Goal: Task Accomplishment & Management: Use online tool/utility

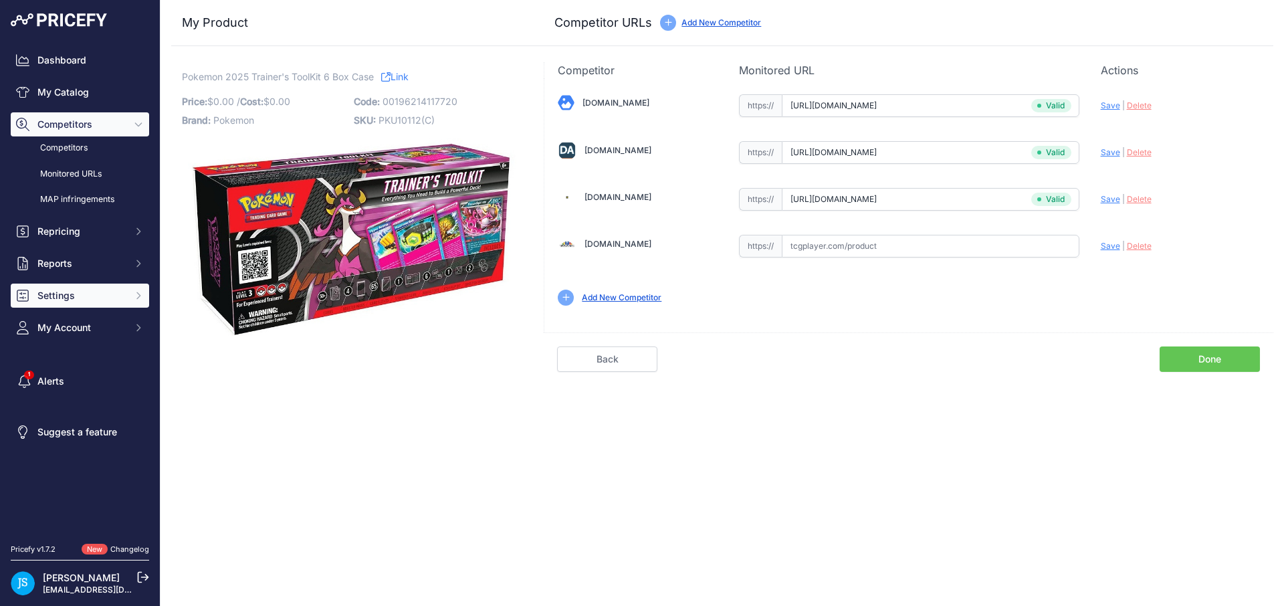
click at [78, 300] on span "Settings" at bounding box center [81, 295] width 88 height 13
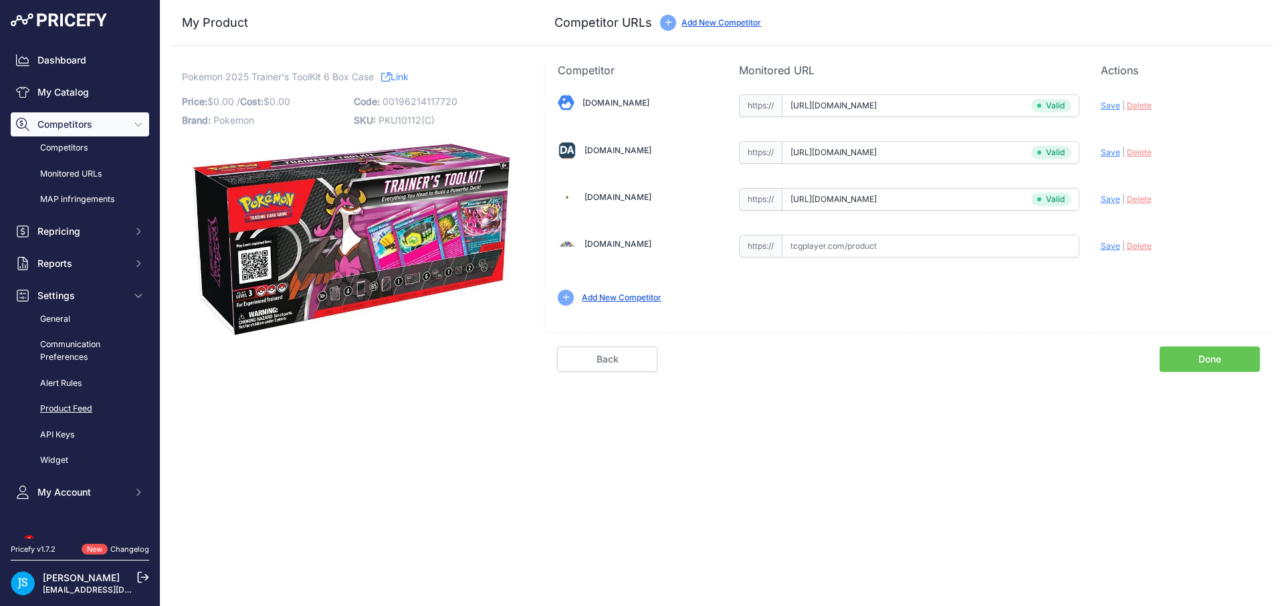
click at [73, 410] on link "Product Feed" at bounding box center [80, 408] width 138 height 23
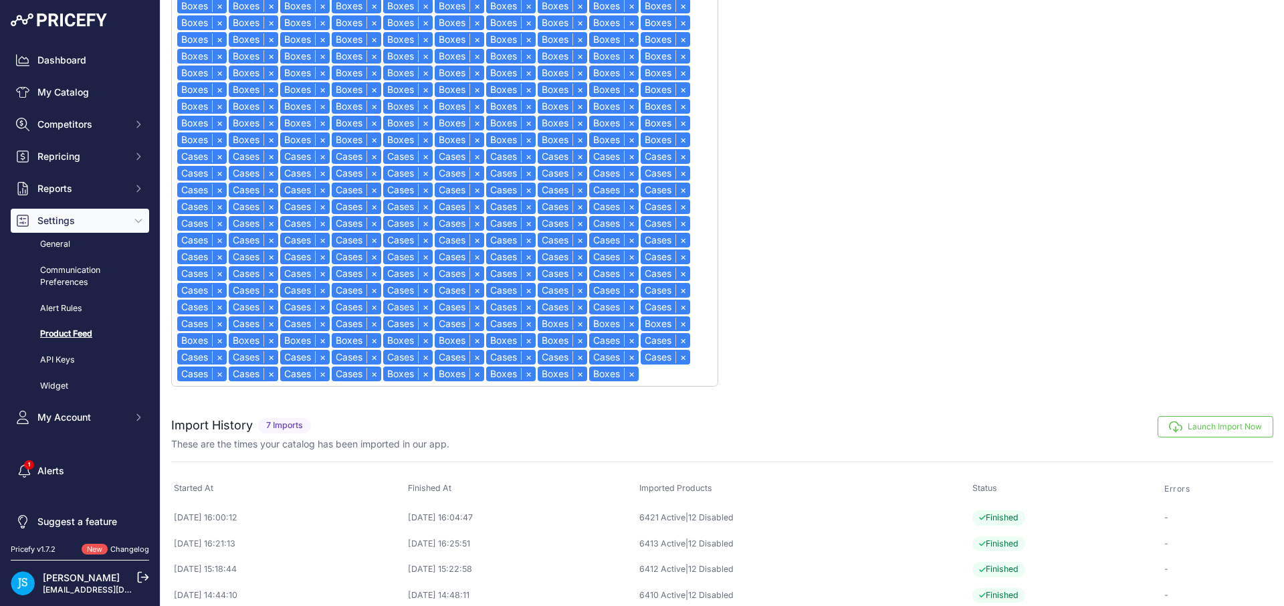
scroll to position [688, 0]
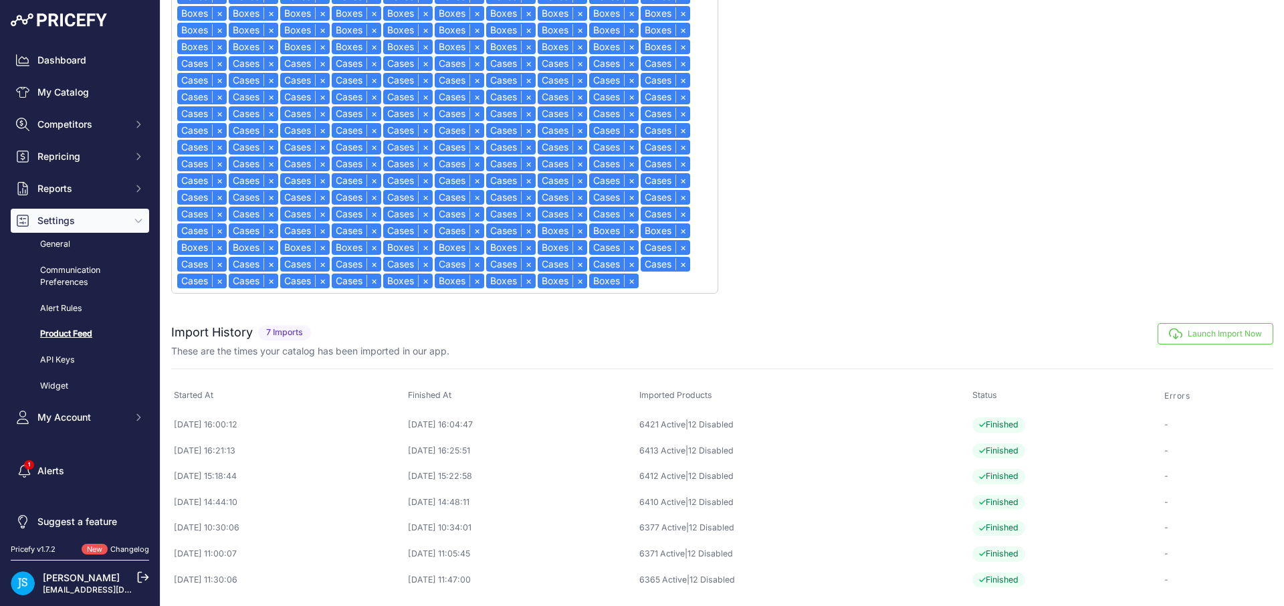
click at [1189, 331] on button "Launch Import Now" at bounding box center [1216, 333] width 116 height 21
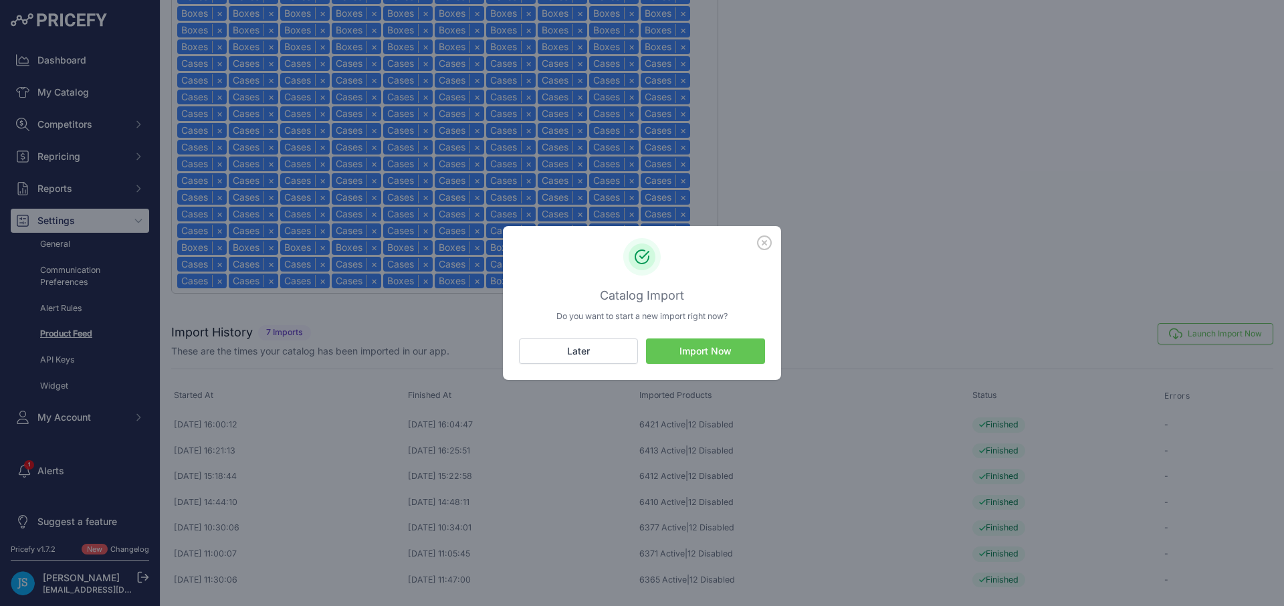
click at [701, 348] on button "Import Now" at bounding box center [705, 350] width 119 height 25
